Goal: Find contact information: Find contact information

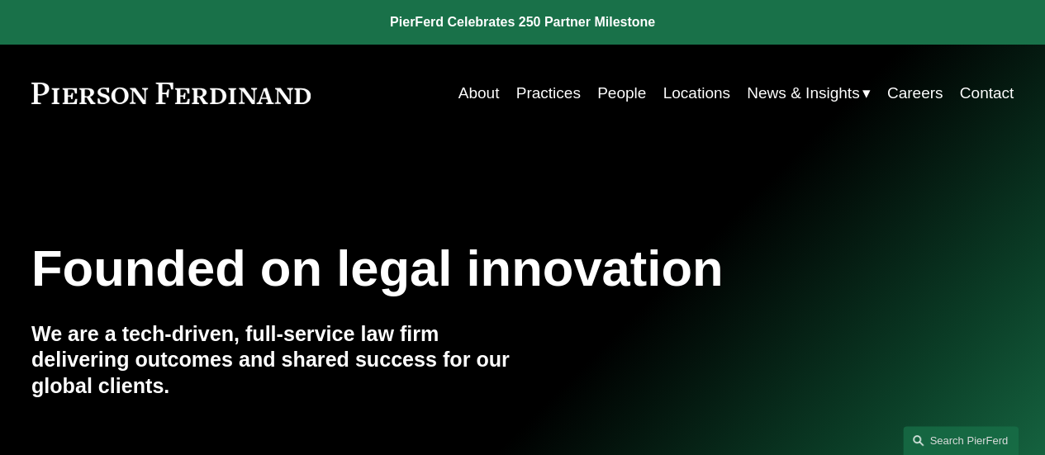
click at [704, 94] on link "Locations" at bounding box center [696, 93] width 67 height 31
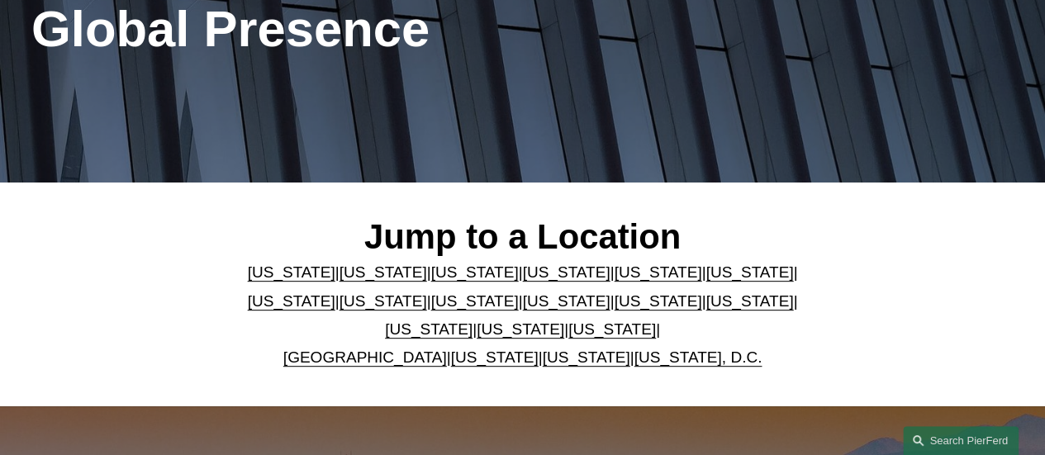
scroll to position [464, 0]
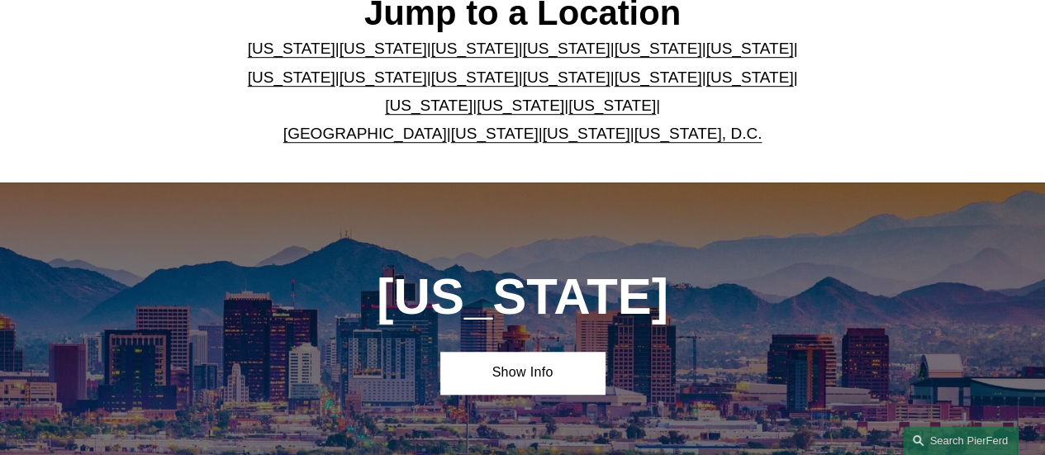
click at [674, 142] on link "[US_STATE], D.C." at bounding box center [698, 133] width 128 height 17
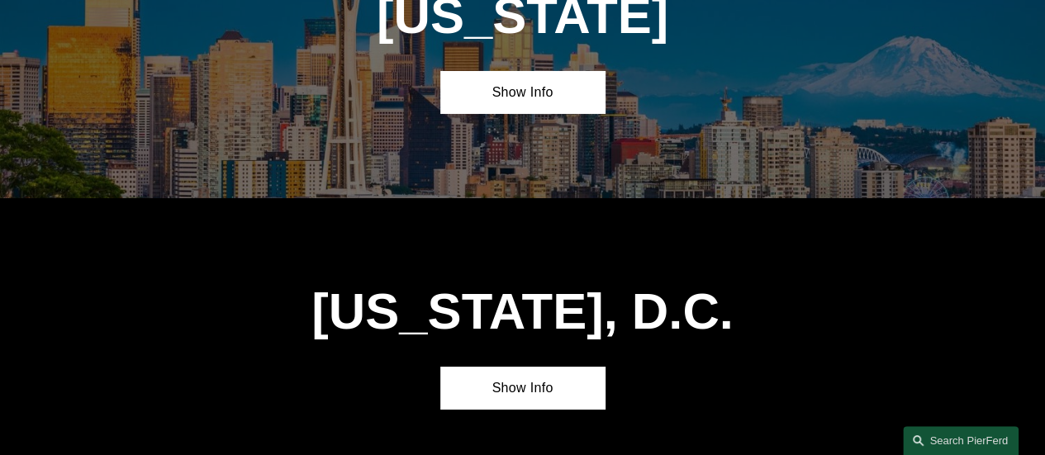
scroll to position [6037, 0]
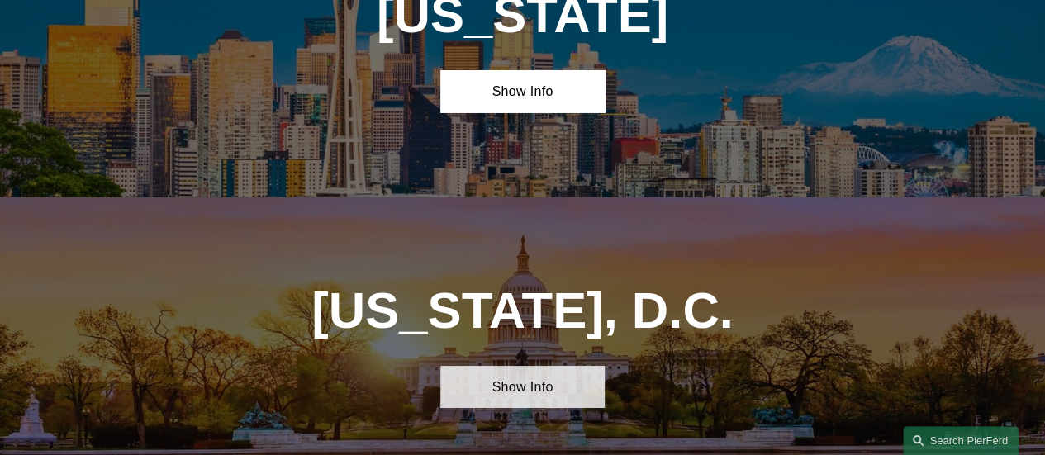
click at [527, 366] on link "Show Info" at bounding box center [522, 387] width 164 height 42
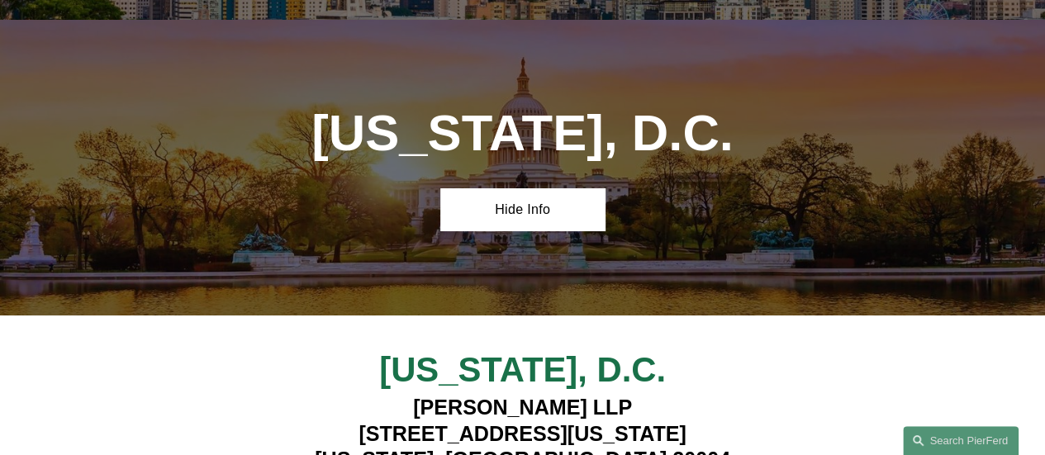
scroll to position [6215, 0]
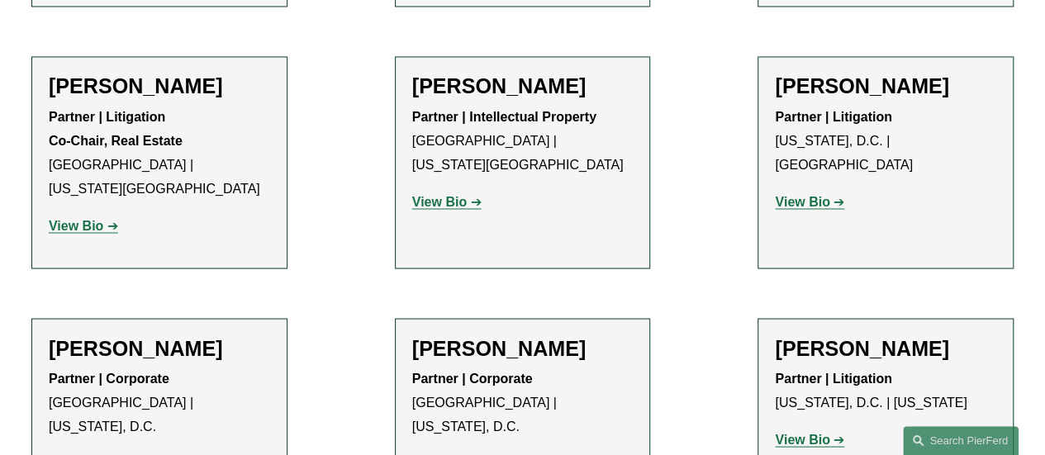
scroll to position [1417, 0]
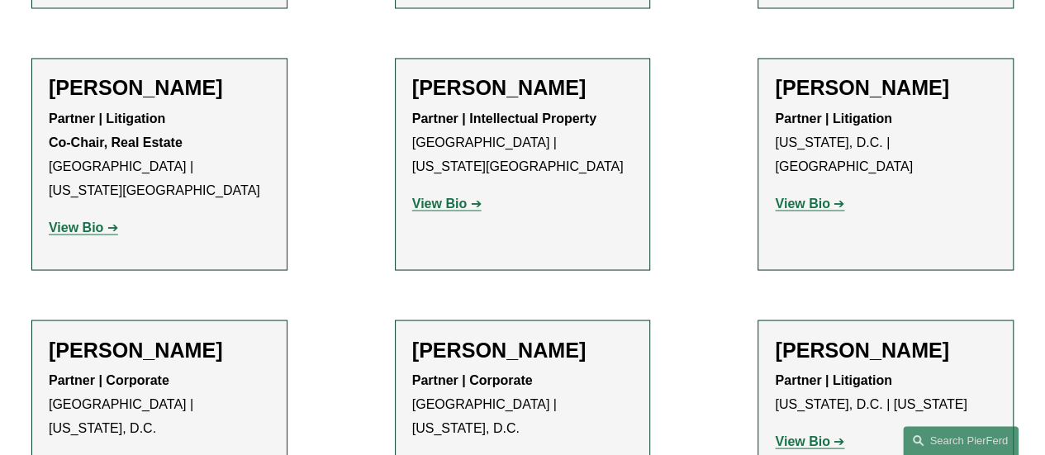
click at [465, 196] on strong "View Bio" at bounding box center [439, 203] width 55 height 14
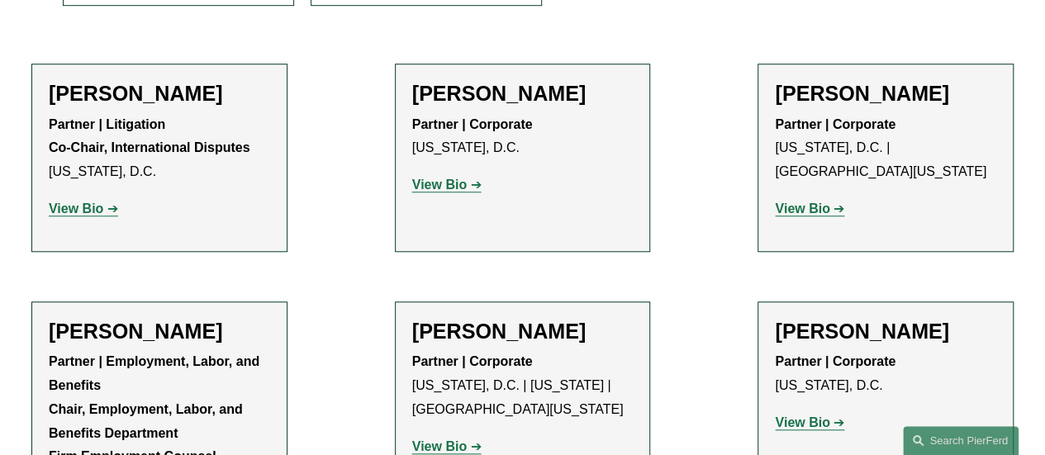
scroll to position [604, 0]
click at [113, 208] on link "View Bio" at bounding box center [83, 208] width 69 height 14
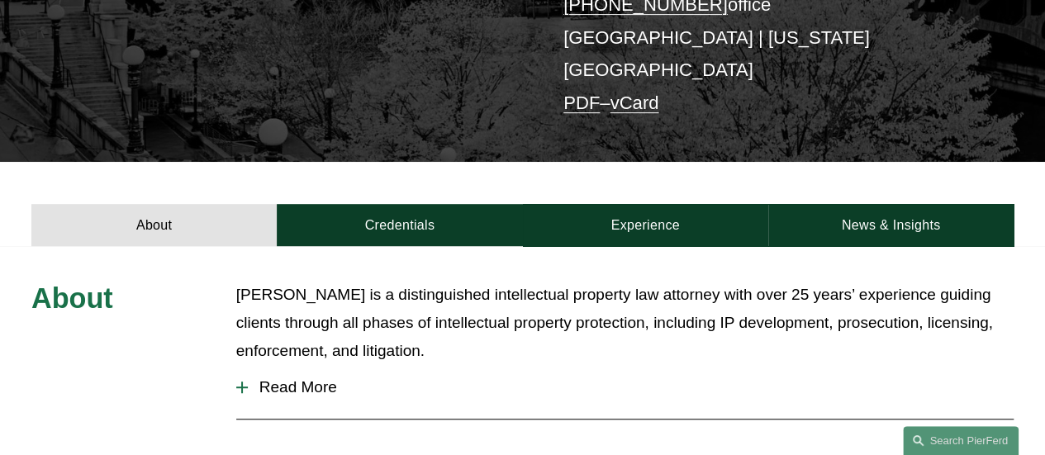
scroll to position [398, 0]
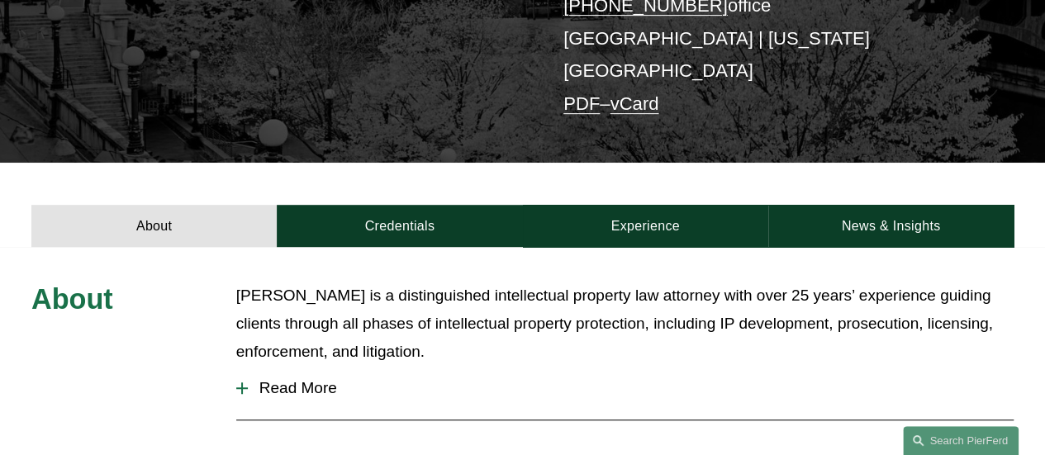
click at [310, 379] on span "Read More" at bounding box center [631, 388] width 766 height 18
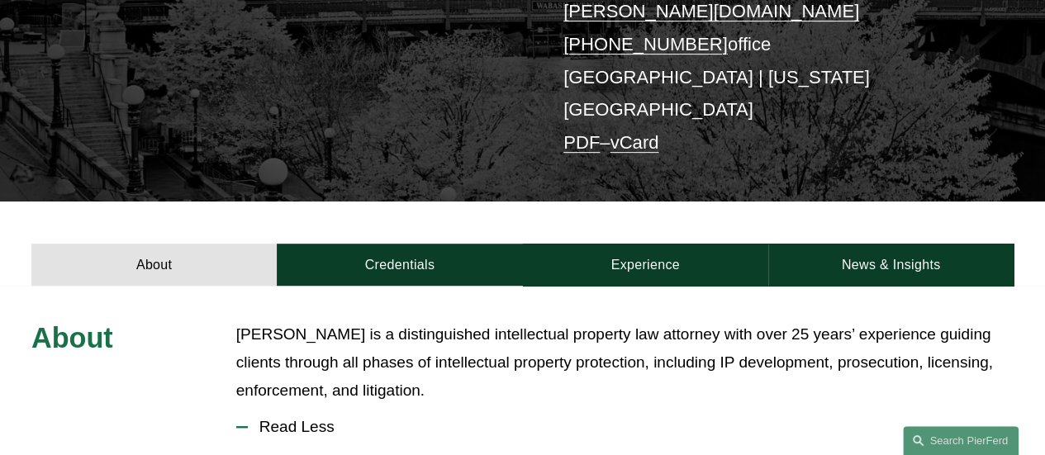
scroll to position [372, 0]
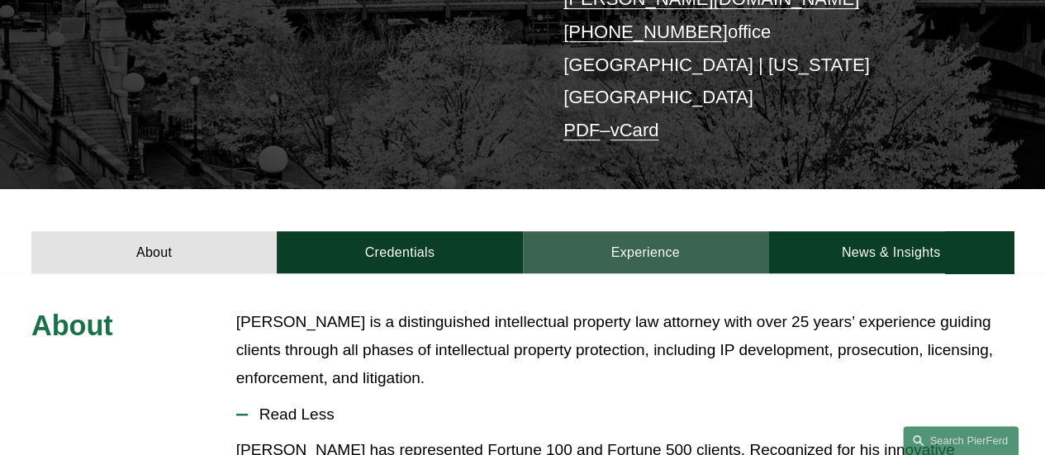
click at [616, 231] on link "Experience" at bounding box center [645, 252] width 245 height 42
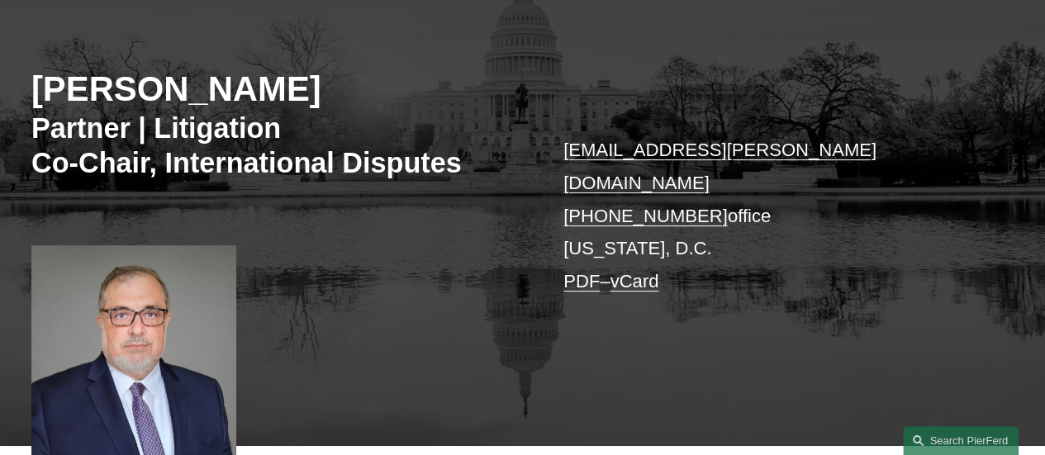
scroll to position [195, 0]
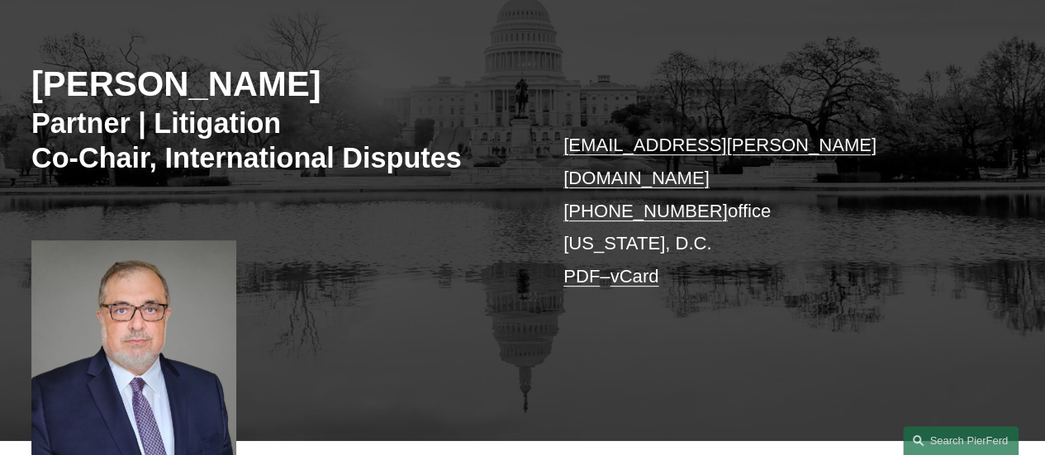
click at [577, 266] on link "PDF" at bounding box center [581, 276] width 36 height 21
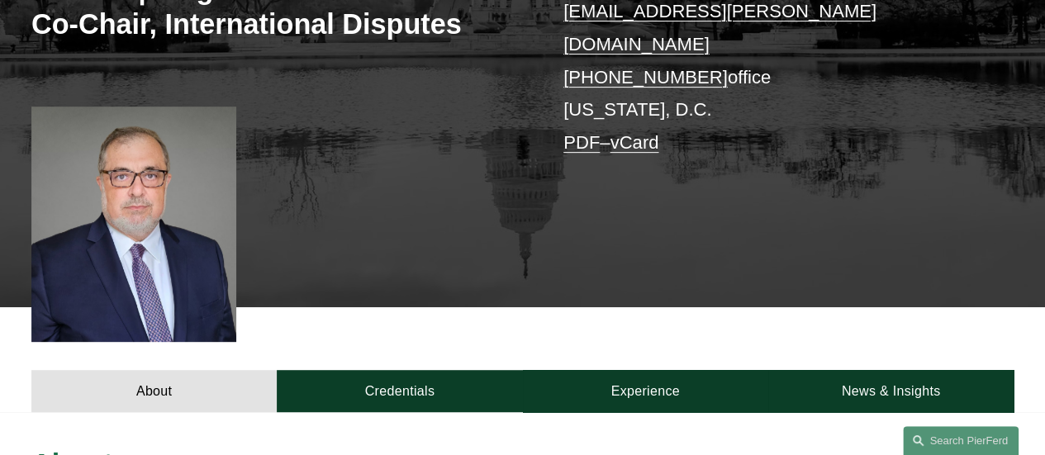
scroll to position [0, 0]
